Goal: Task Accomplishment & Management: Use online tool/utility

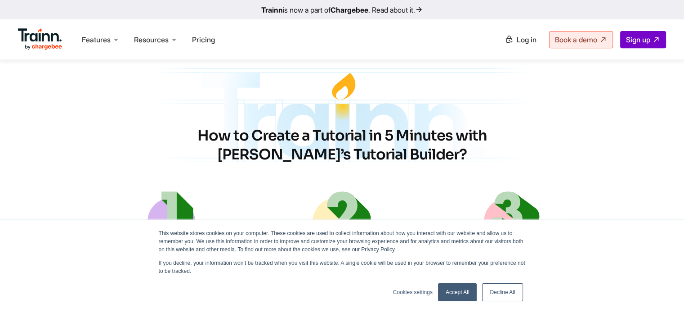
scroll to position [405, 0]
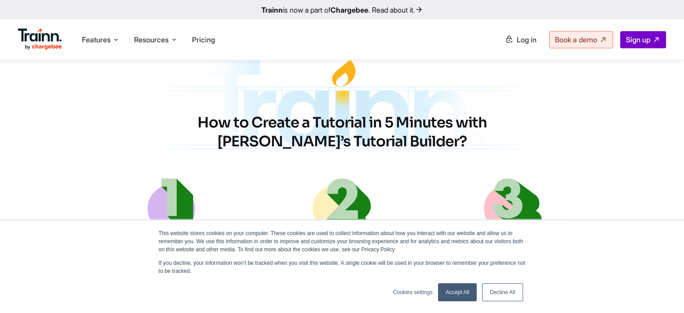
click at [457, 286] on link "Accept All" at bounding box center [457, 292] width 39 height 18
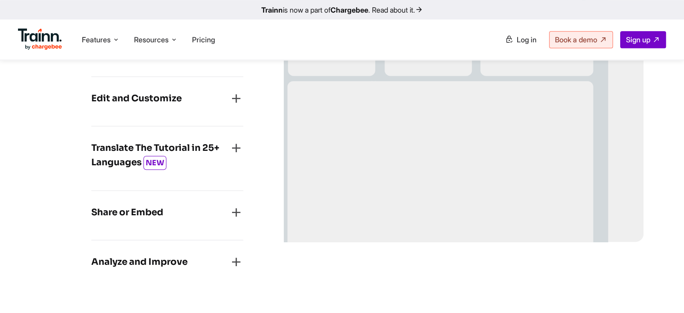
scroll to position [900, 0]
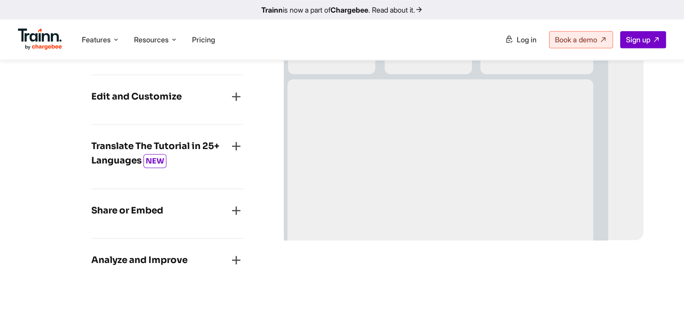
click at [180, 211] on div "Share or Embed" at bounding box center [167, 213] width 152 height 20
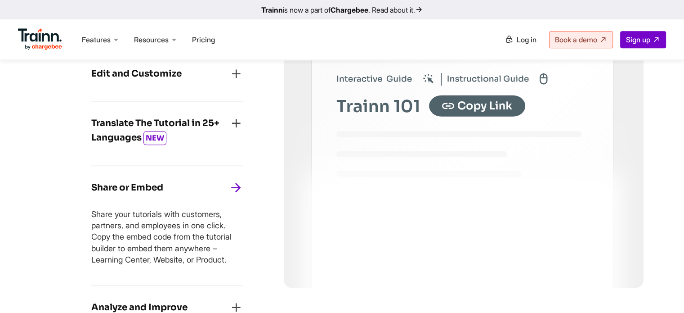
scroll to position [720, 0]
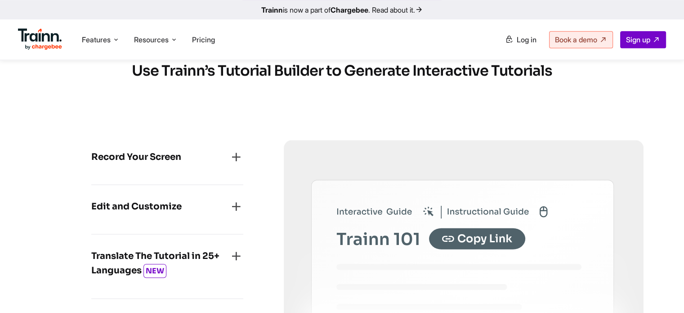
click at [201, 212] on div "Edit and Customize" at bounding box center [167, 209] width 152 height 20
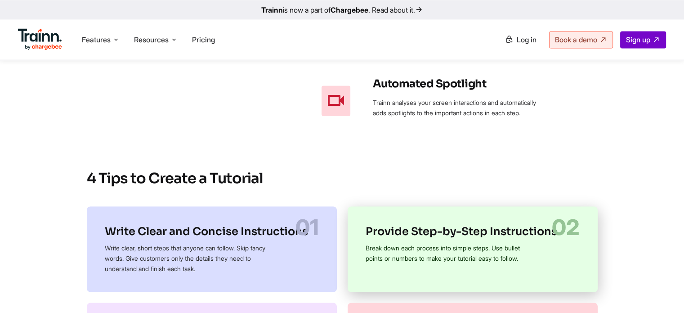
scroll to position [1440, 0]
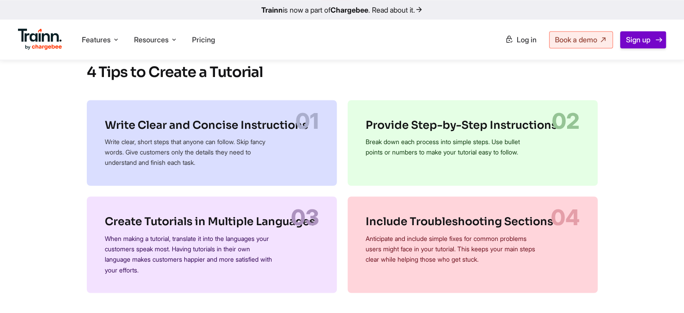
click at [635, 42] on span "Sign up" at bounding box center [638, 39] width 24 height 9
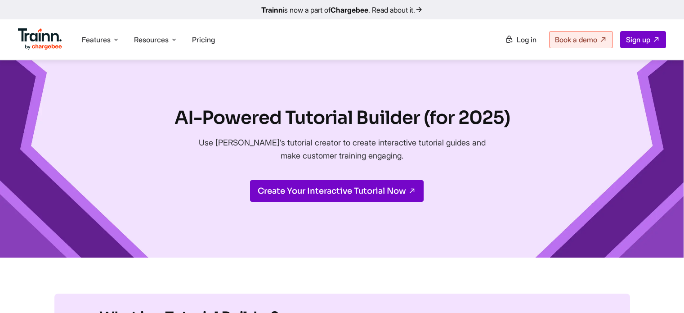
scroll to position [1246, 0]
